Goal: Task Accomplishment & Management: Use online tool/utility

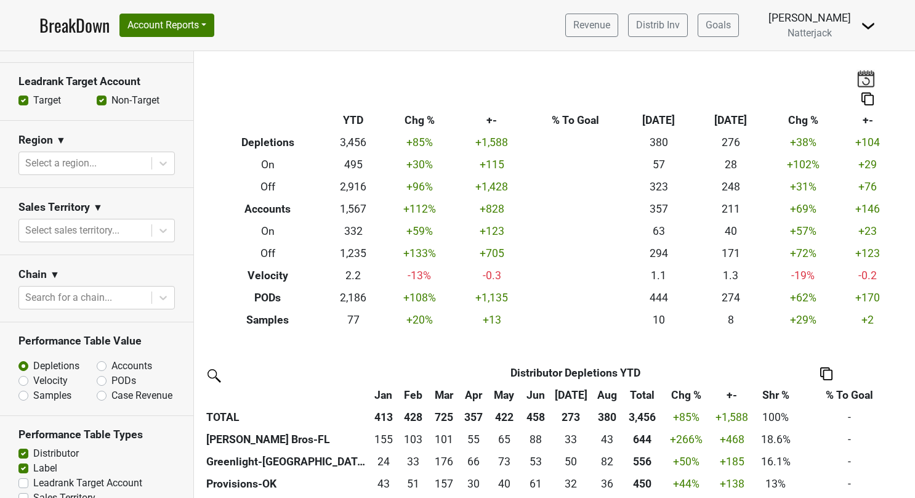
scroll to position [378, 0]
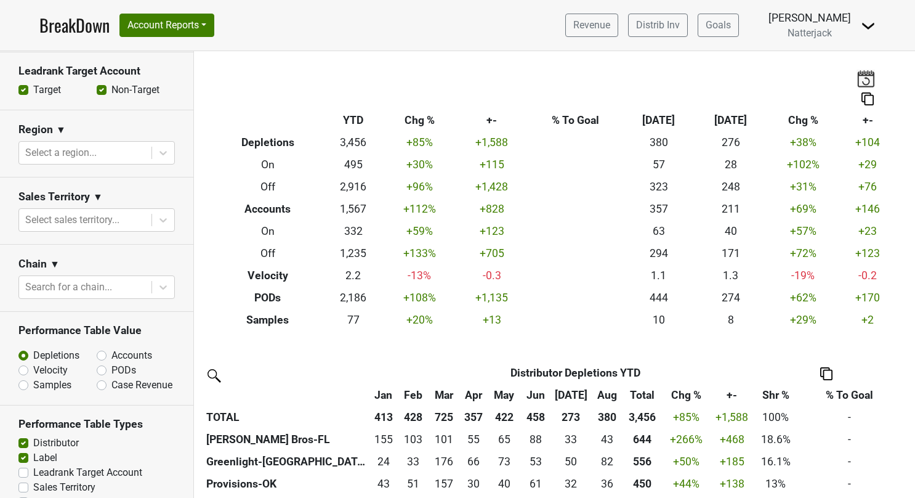
click at [97, 375] on div "PODs" at bounding box center [136, 370] width 78 height 15
click at [111, 367] on label "PODs" at bounding box center [123, 370] width 25 height 15
click at [97, 367] on input "PODs" at bounding box center [134, 369] width 75 height 12
radio input "true"
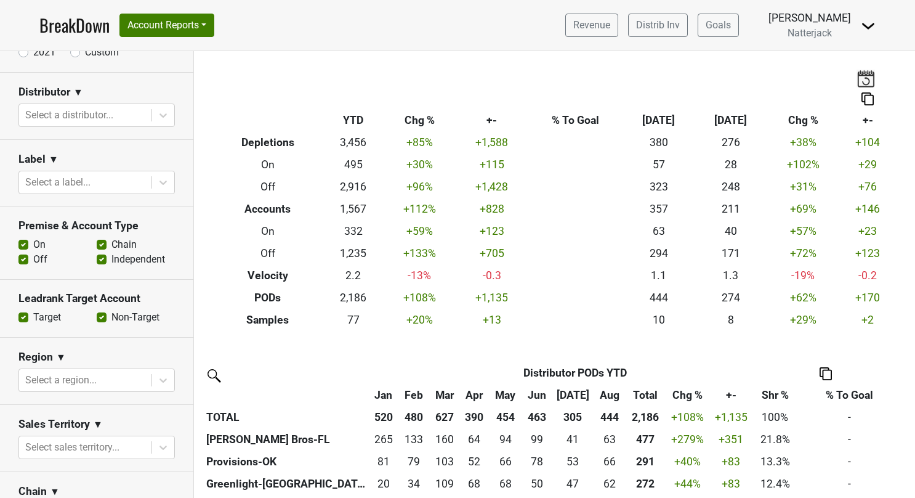
scroll to position [150, 0]
click at [33, 241] on label "On" at bounding box center [39, 245] width 12 height 15
click at [21, 241] on input "On" at bounding box center [23, 244] width 10 height 12
checkbox input "false"
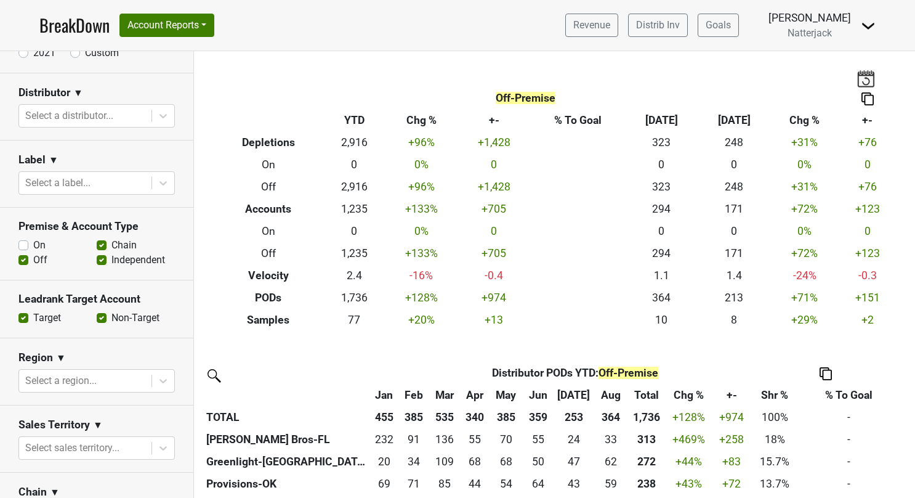
click at [111, 244] on label "Chain" at bounding box center [123, 245] width 25 height 15
click at [97, 244] on input "Chain" at bounding box center [102, 244] width 10 height 12
checkbox input "false"
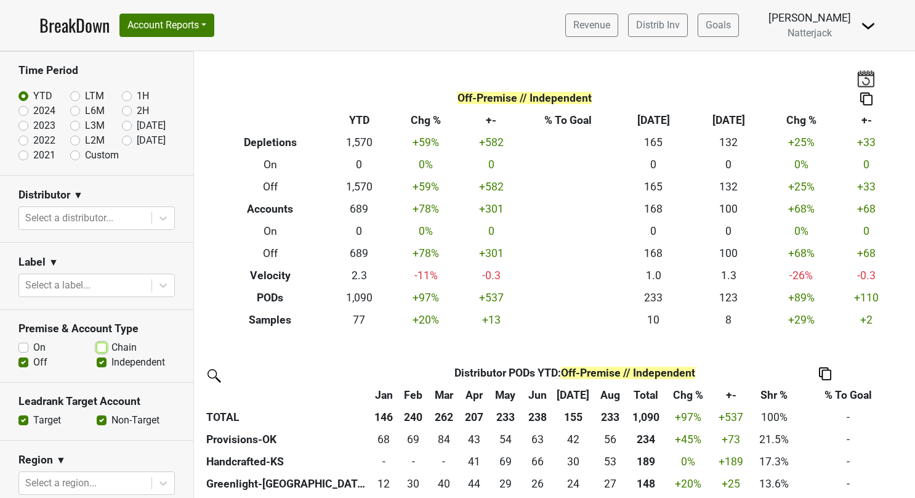
scroll to position [43, 0]
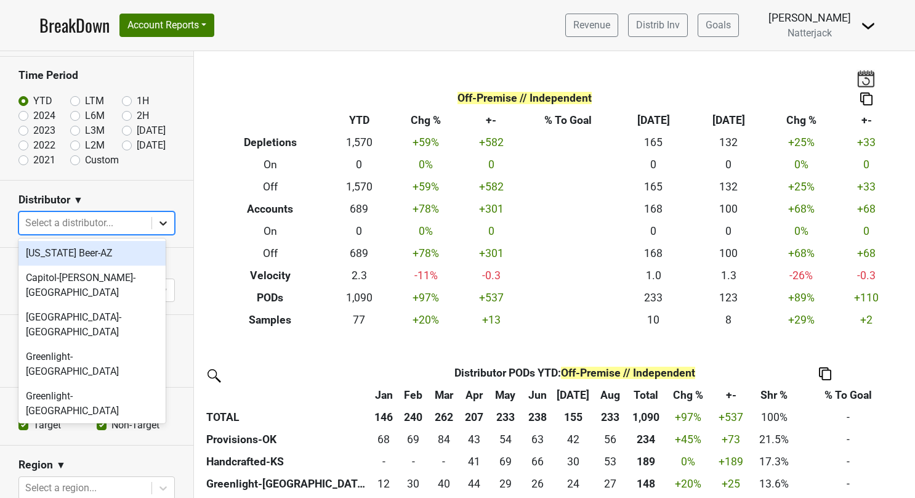
click at [160, 225] on icon at bounding box center [163, 223] width 12 height 12
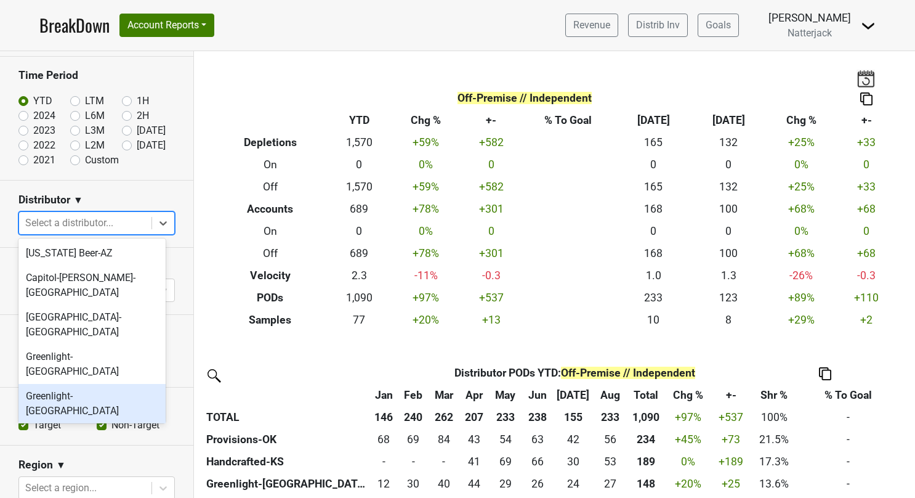
click at [75, 384] on div "Greenlight-[GEOGRAPHIC_DATA]" at bounding box center [91, 403] width 147 height 39
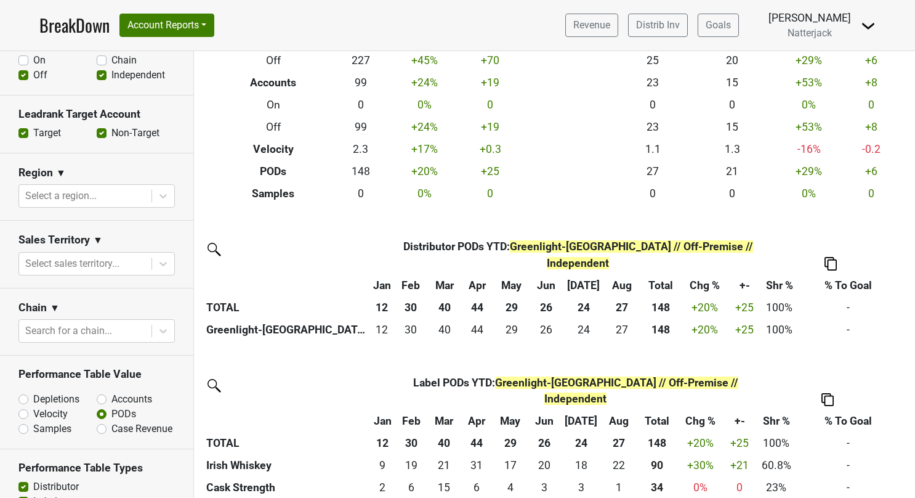
scroll to position [354, 0]
click at [111, 391] on label "Accounts" at bounding box center [131, 398] width 41 height 15
click at [97, 391] on input "Accounts" at bounding box center [134, 397] width 75 height 12
radio input "true"
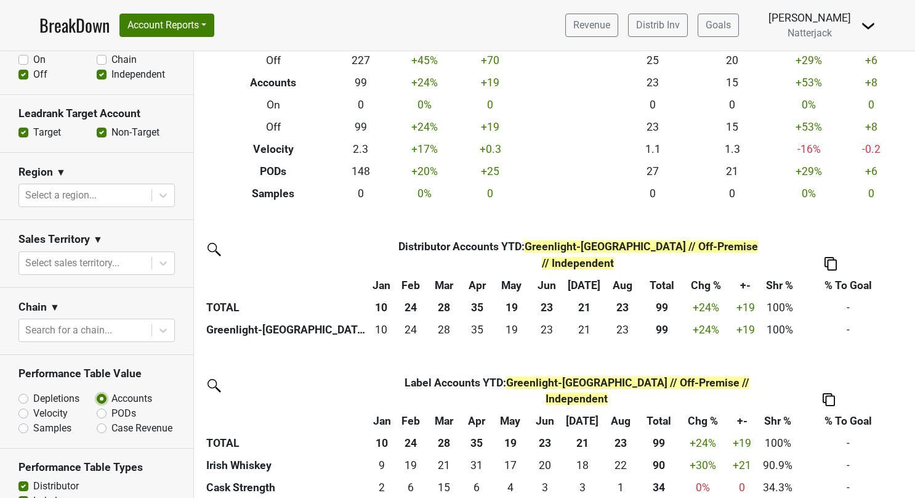
scroll to position [0, 0]
